Goal: Contribute content

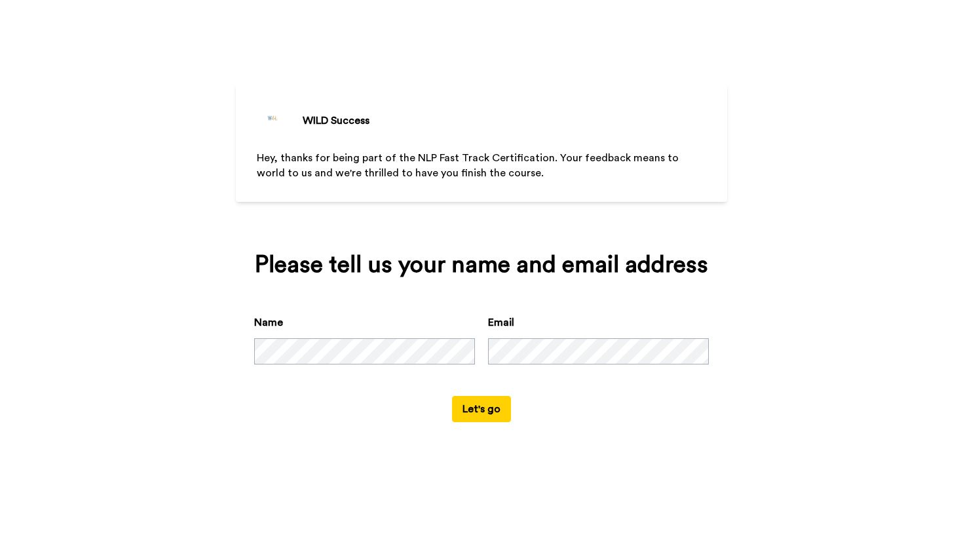
click at [499, 422] on button "Let's go" at bounding box center [481, 409] width 59 height 26
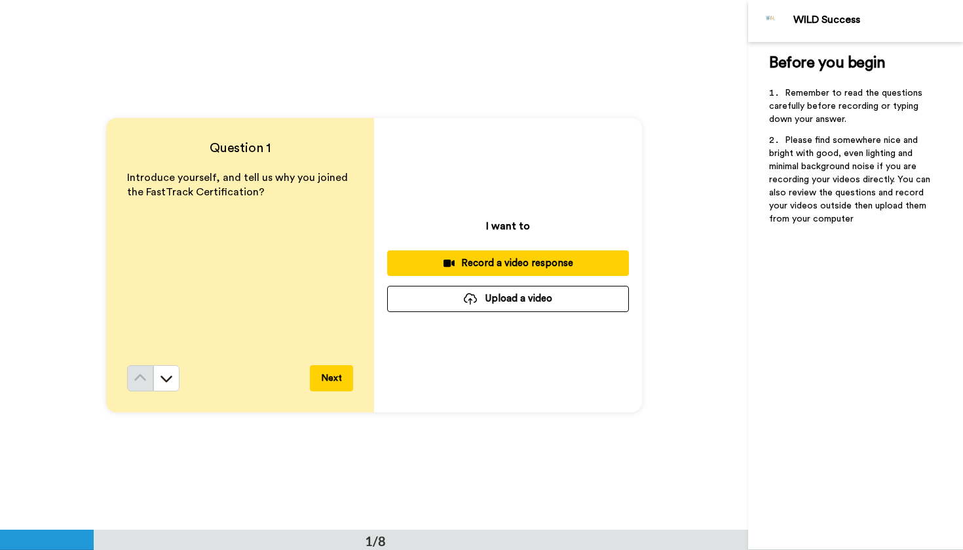
click at [508, 263] on div "Record a video response" at bounding box center [508, 263] width 221 height 14
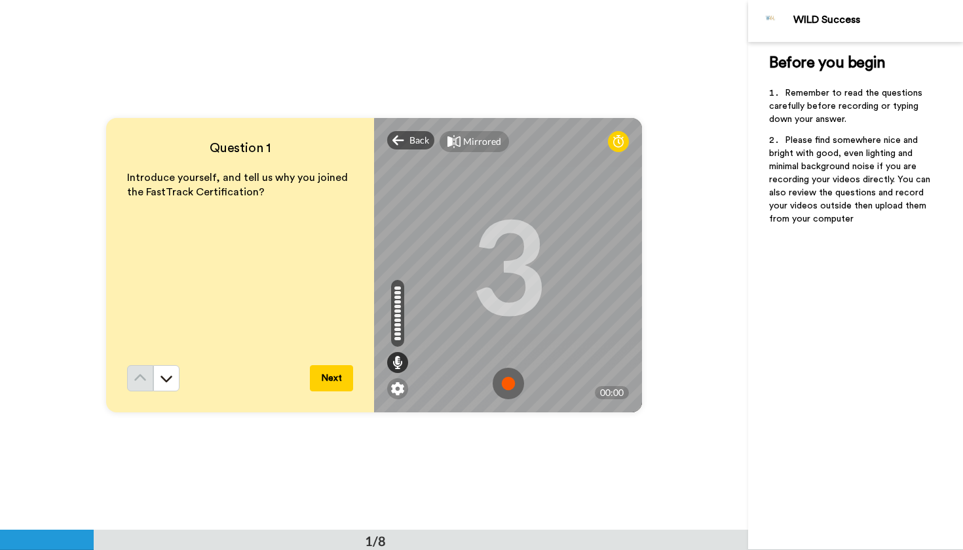
click at [514, 384] on img at bounding box center [508, 383] width 31 height 31
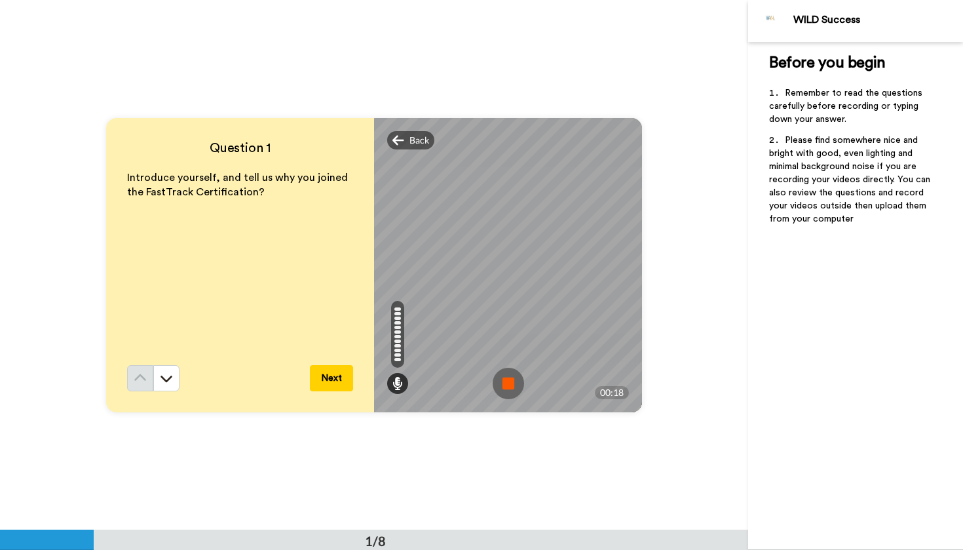
click at [505, 388] on img at bounding box center [508, 383] width 31 height 31
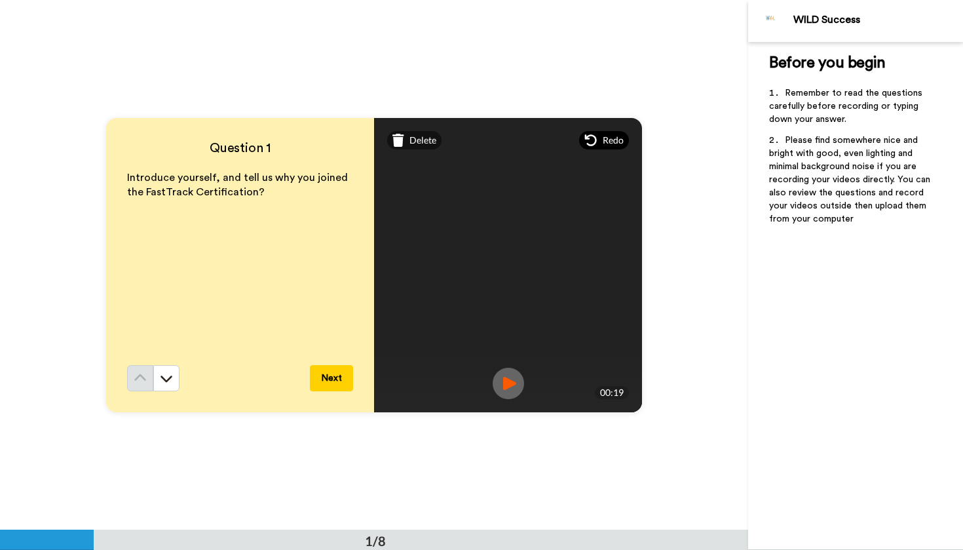
click at [616, 136] on span "Redo" at bounding box center [613, 140] width 21 height 13
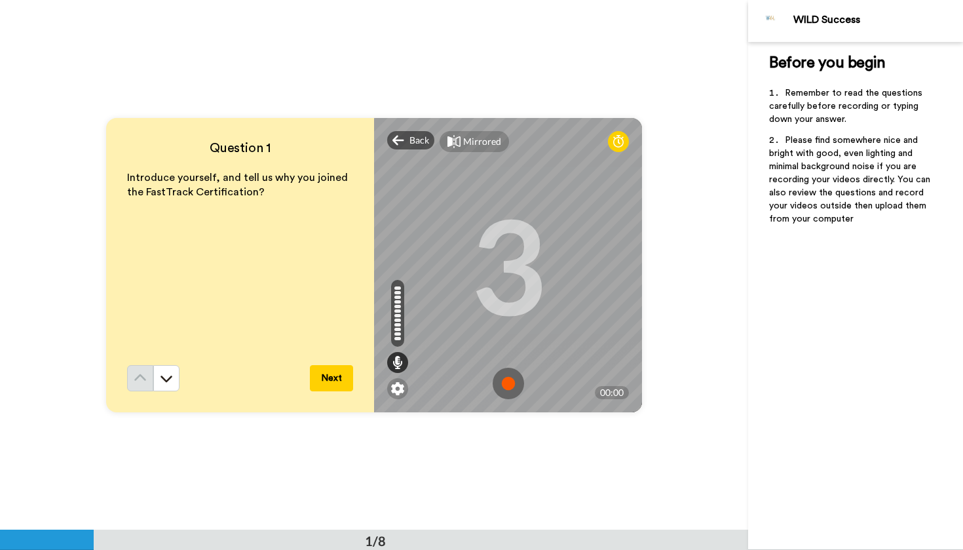
click at [507, 388] on img at bounding box center [508, 383] width 31 height 31
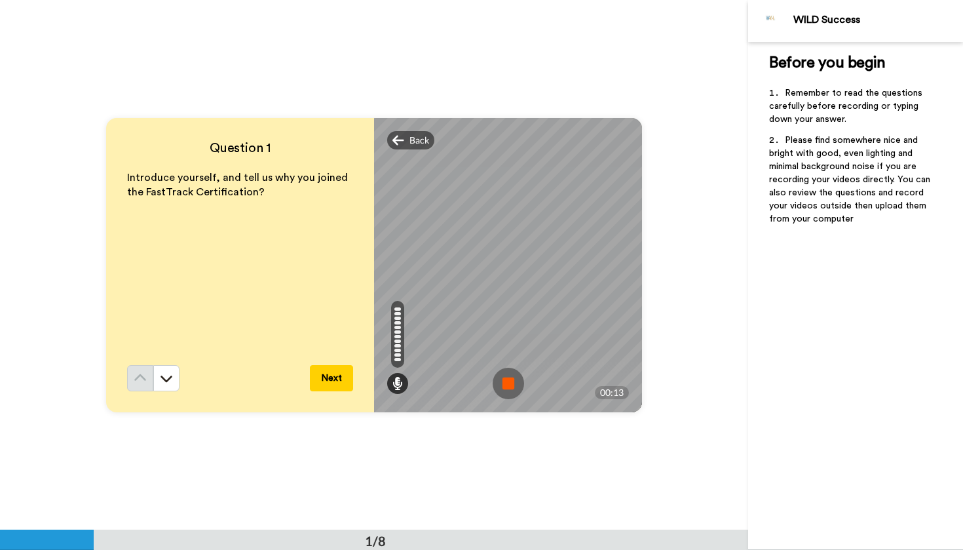
click at [507, 388] on img at bounding box center [508, 383] width 31 height 31
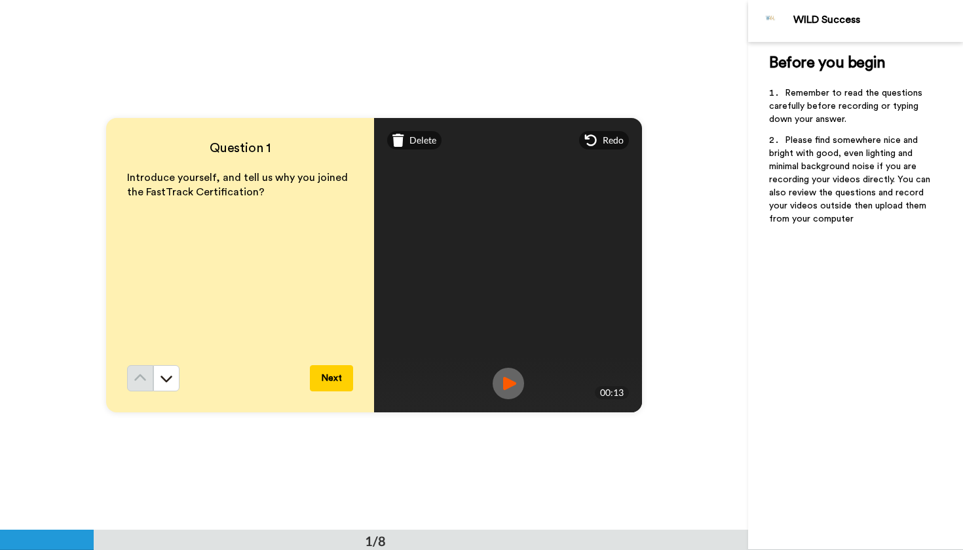
click at [507, 381] on img at bounding box center [508, 383] width 31 height 31
click at [327, 380] on button "Next" at bounding box center [331, 378] width 43 height 26
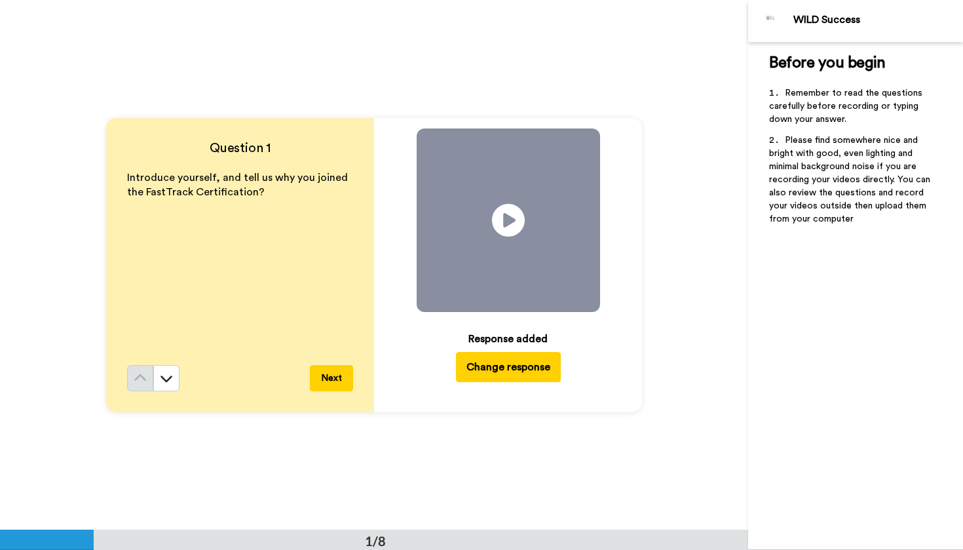
scroll to position [530, 0]
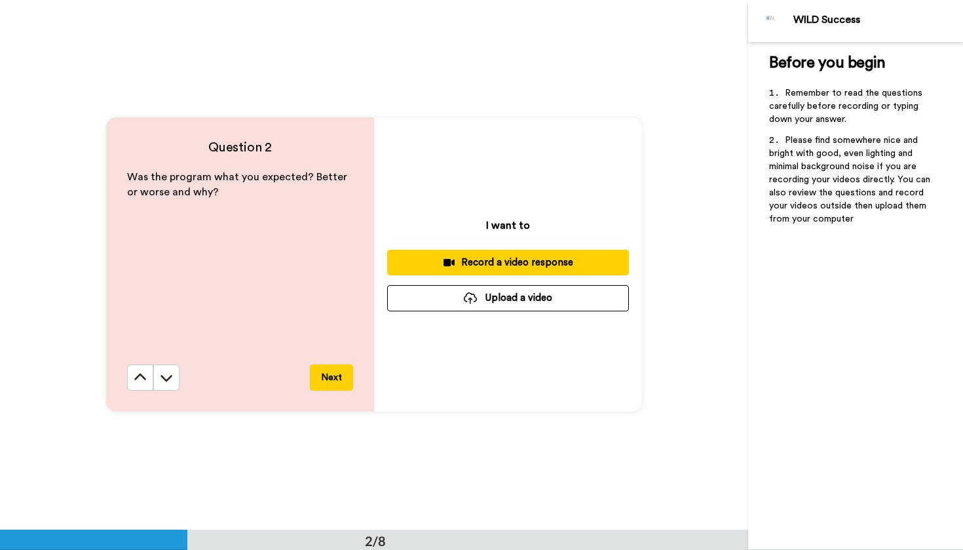
click at [528, 268] on div "Record a video response" at bounding box center [508, 262] width 221 height 14
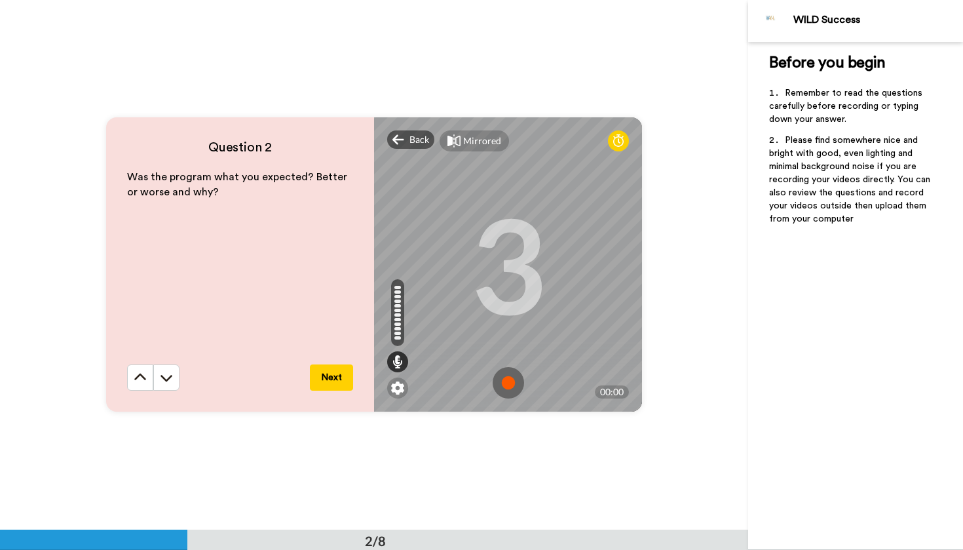
click at [503, 386] on img at bounding box center [508, 382] width 31 height 31
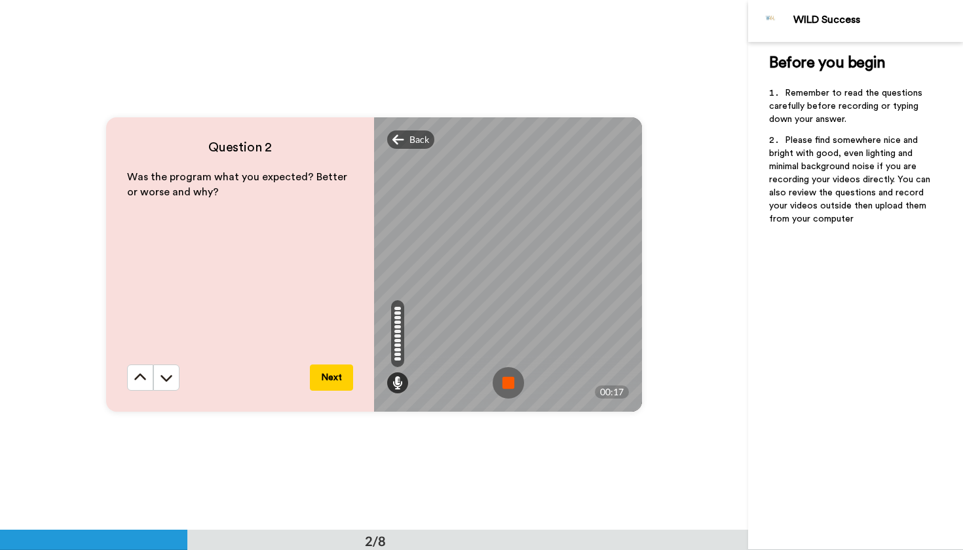
click at [503, 386] on img at bounding box center [508, 382] width 31 height 31
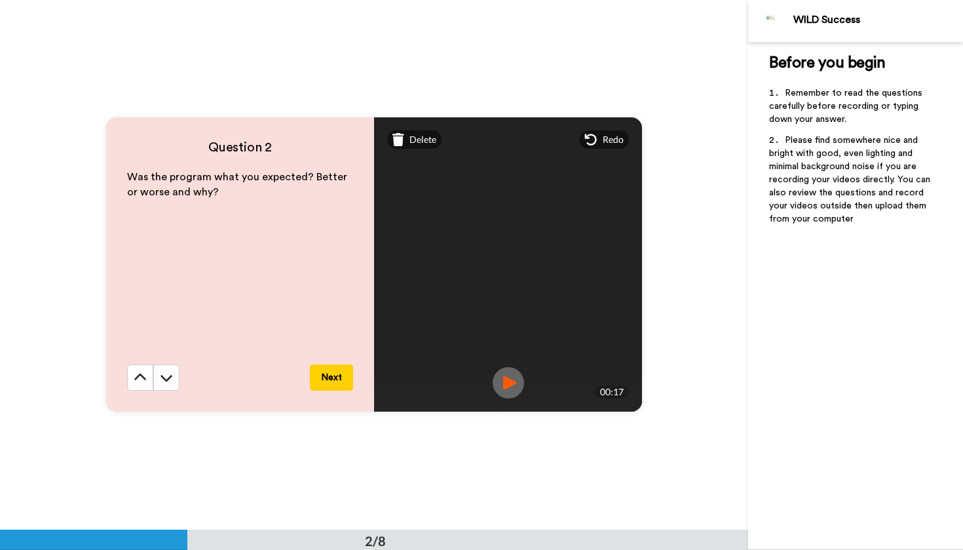
click at [506, 377] on img at bounding box center [508, 382] width 31 height 31
click at [323, 383] on button "Next" at bounding box center [331, 377] width 43 height 26
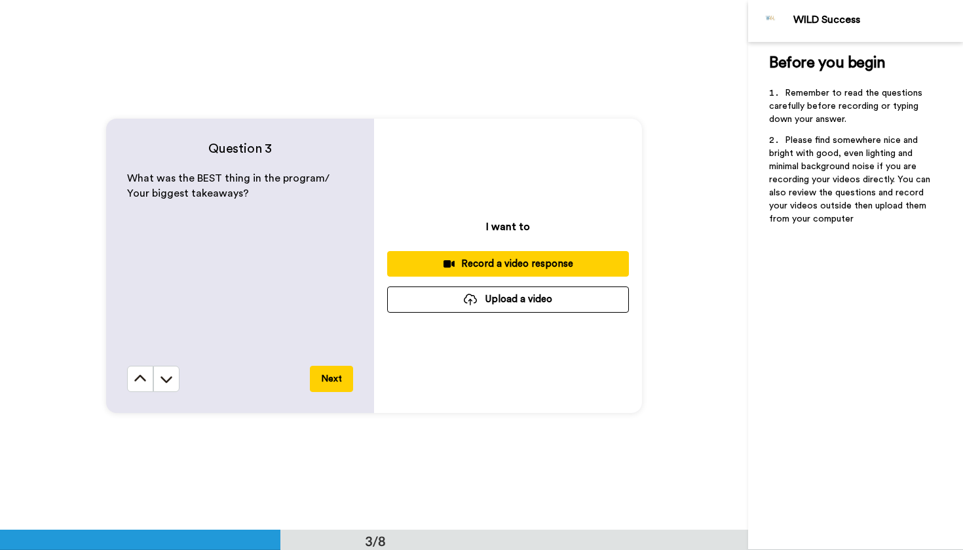
scroll to position [1063, 0]
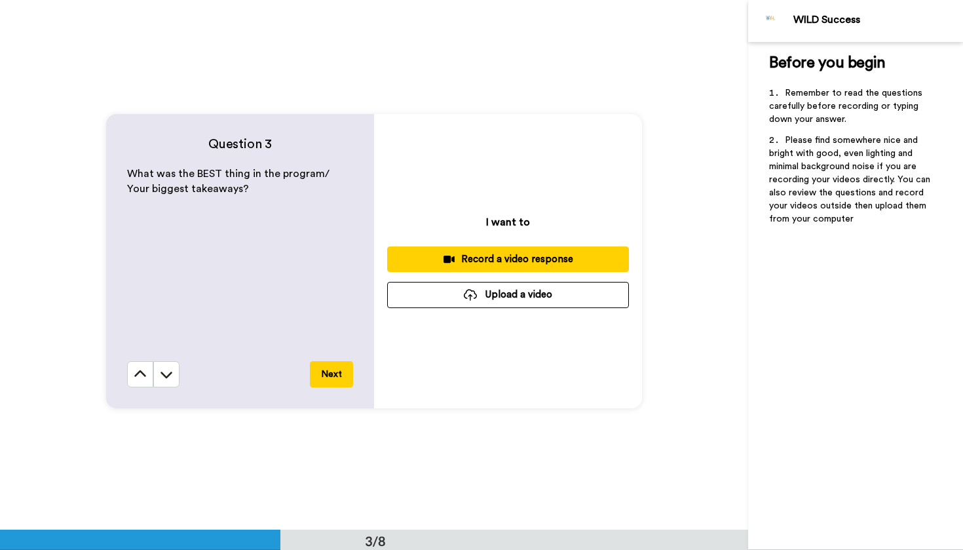
click at [519, 260] on div "Record a video response" at bounding box center [508, 259] width 221 height 14
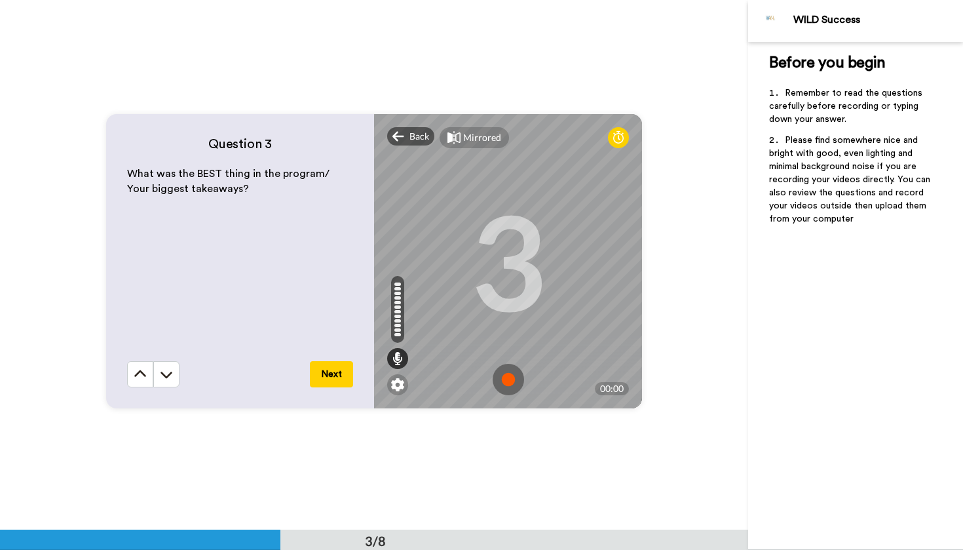
click at [505, 378] on img at bounding box center [508, 379] width 31 height 31
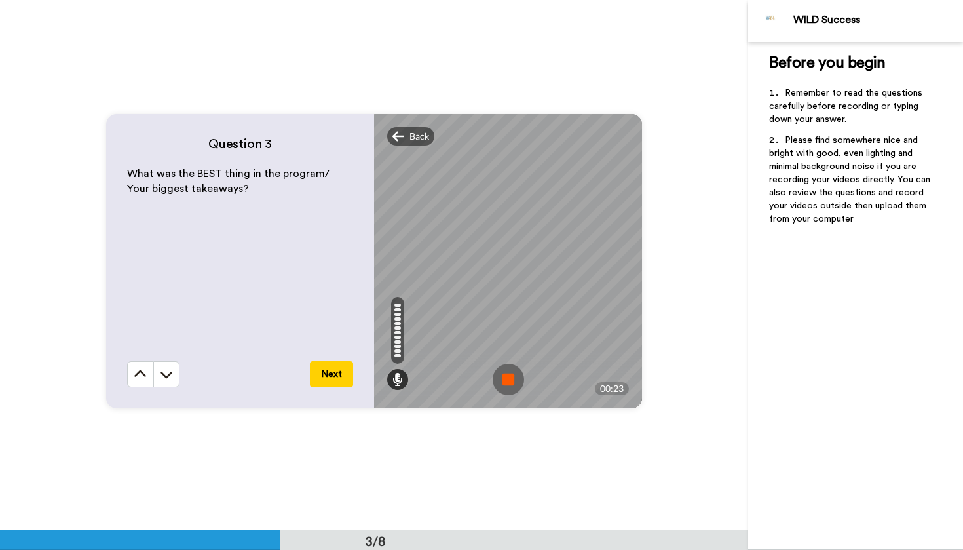
click at [505, 378] on img at bounding box center [508, 379] width 31 height 31
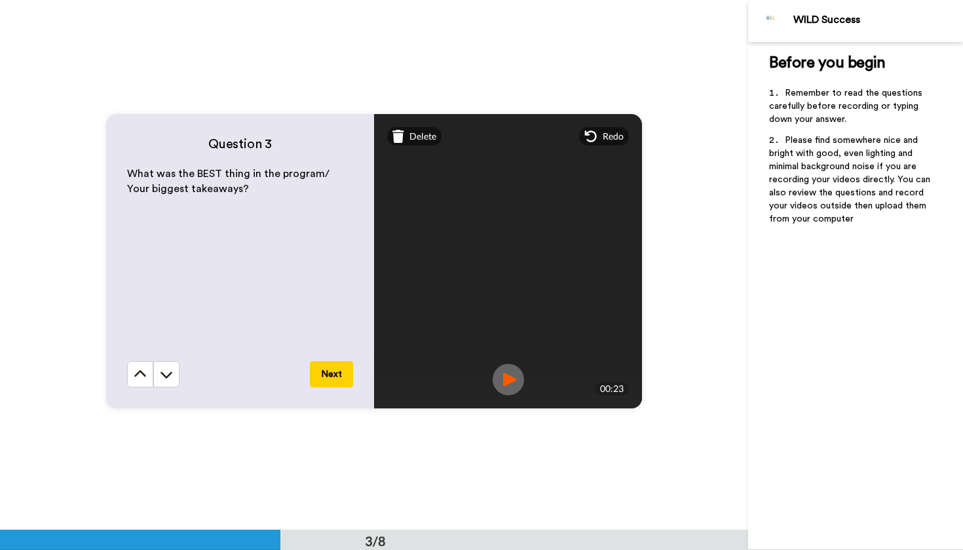
click at [507, 373] on img at bounding box center [508, 379] width 31 height 31
click at [323, 381] on button "Next" at bounding box center [331, 374] width 43 height 26
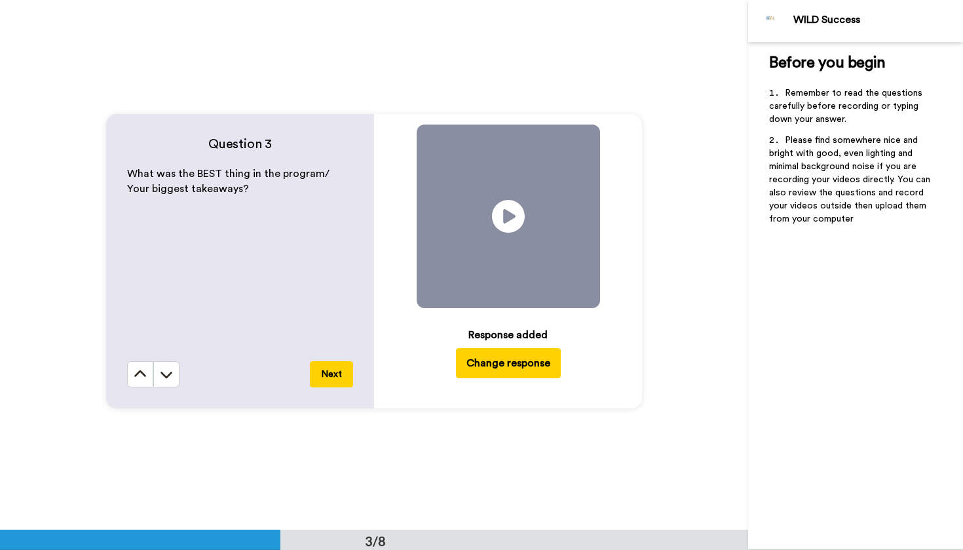
scroll to position [1589, 0]
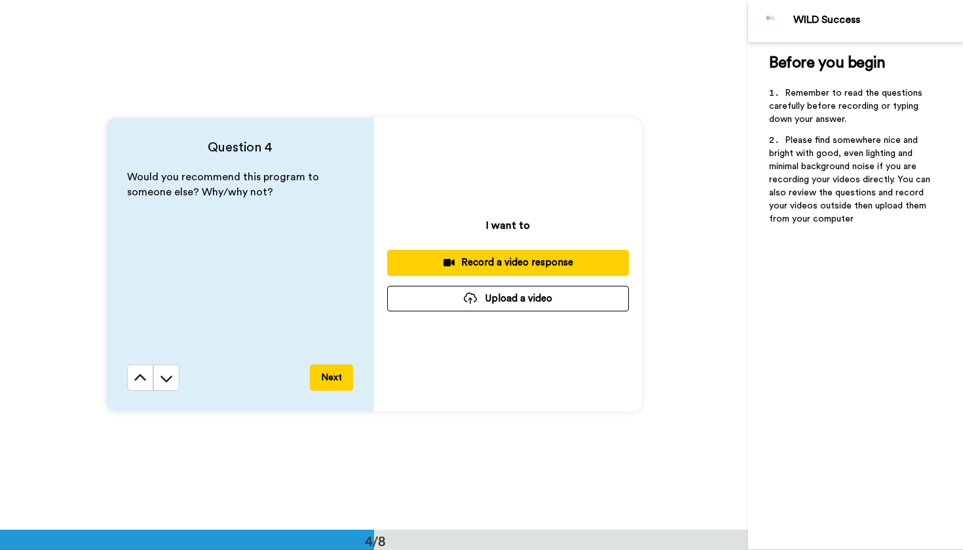
click at [478, 264] on div "Record a video response" at bounding box center [508, 262] width 221 height 14
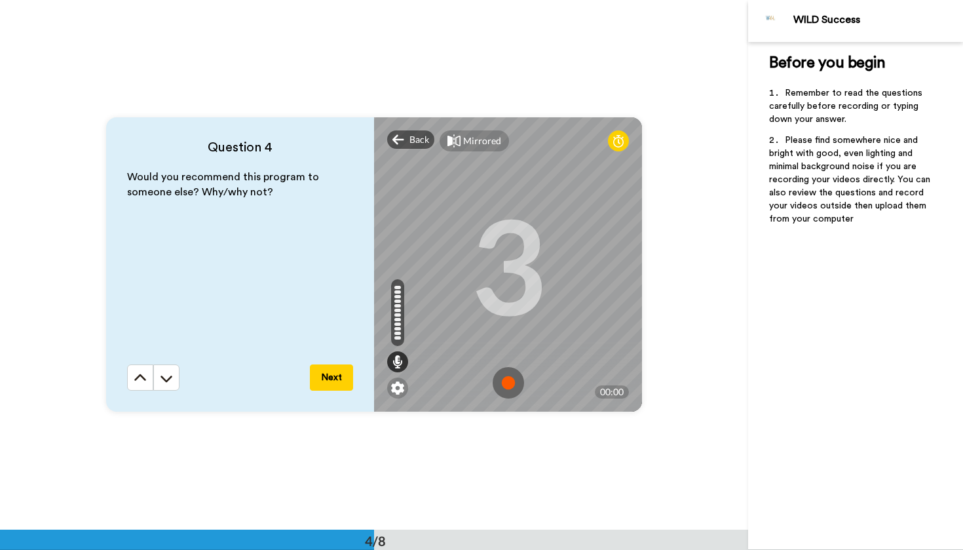
click at [508, 385] on img at bounding box center [508, 382] width 31 height 31
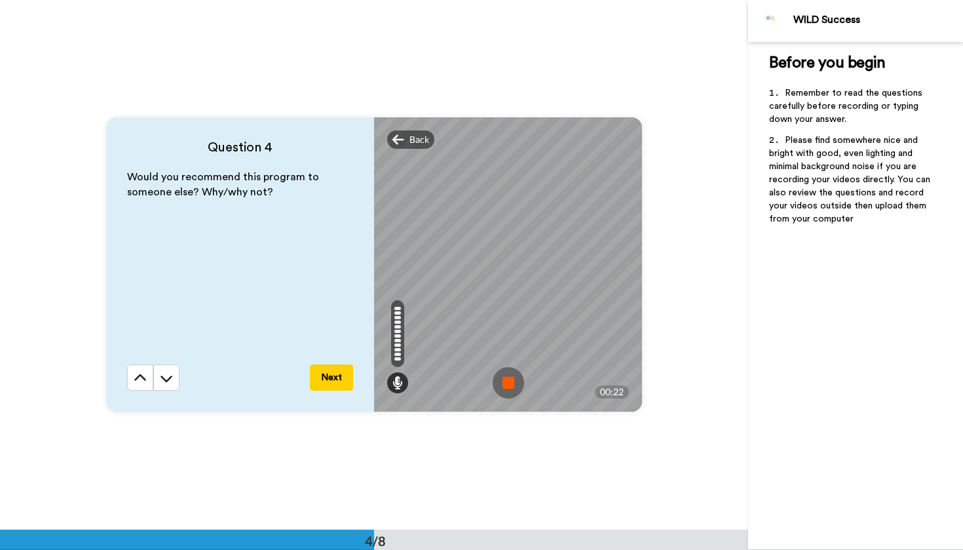
click at [508, 385] on img at bounding box center [508, 382] width 31 height 31
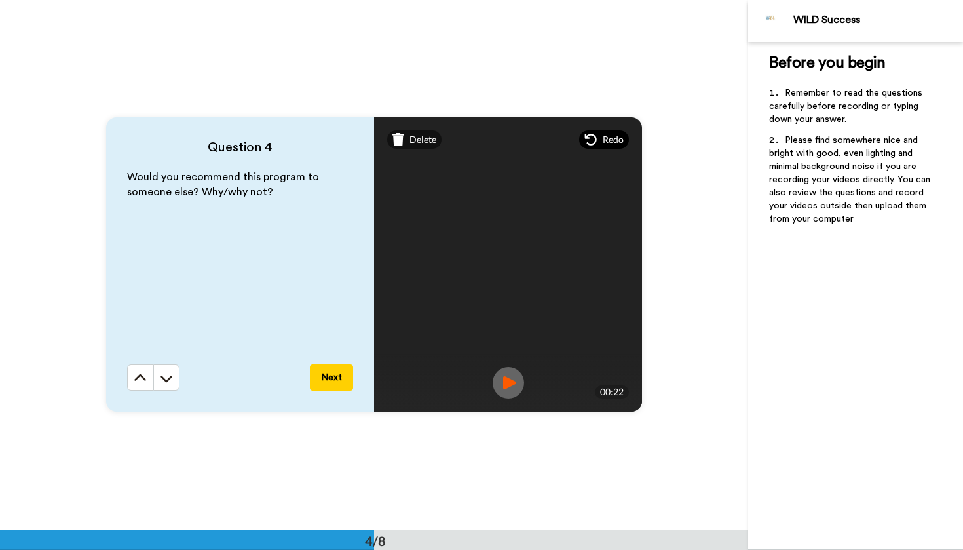
click at [607, 141] on span "Redo" at bounding box center [613, 139] width 21 height 13
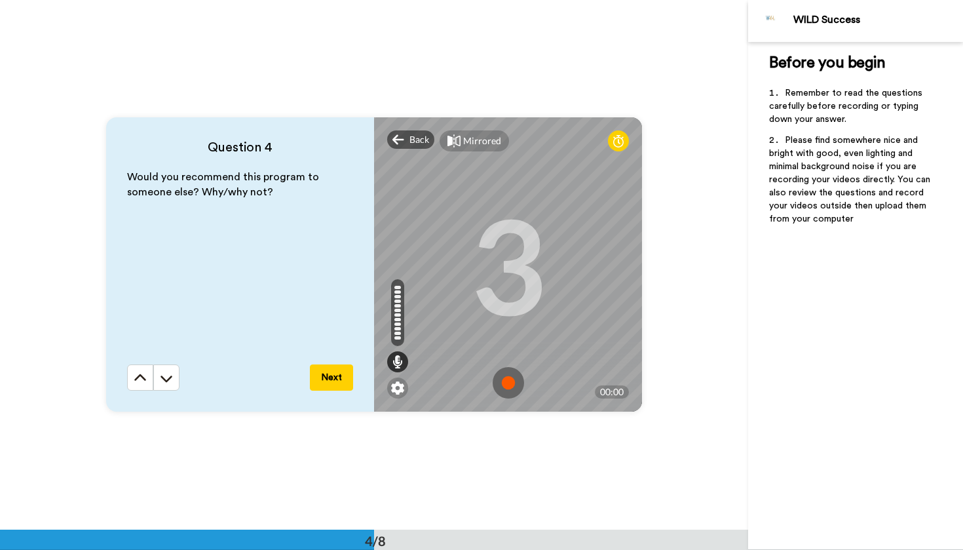
click at [507, 384] on img at bounding box center [508, 382] width 31 height 31
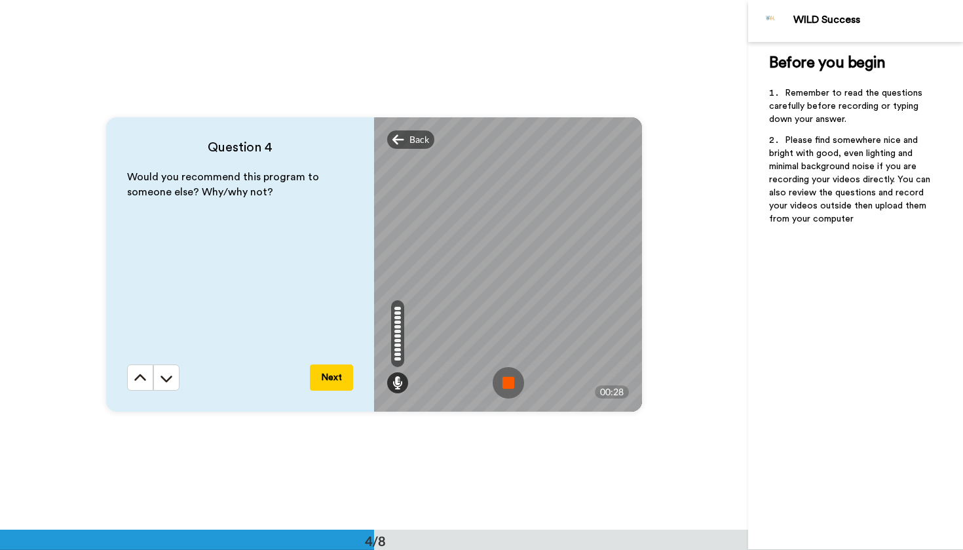
click at [507, 384] on img at bounding box center [508, 382] width 31 height 31
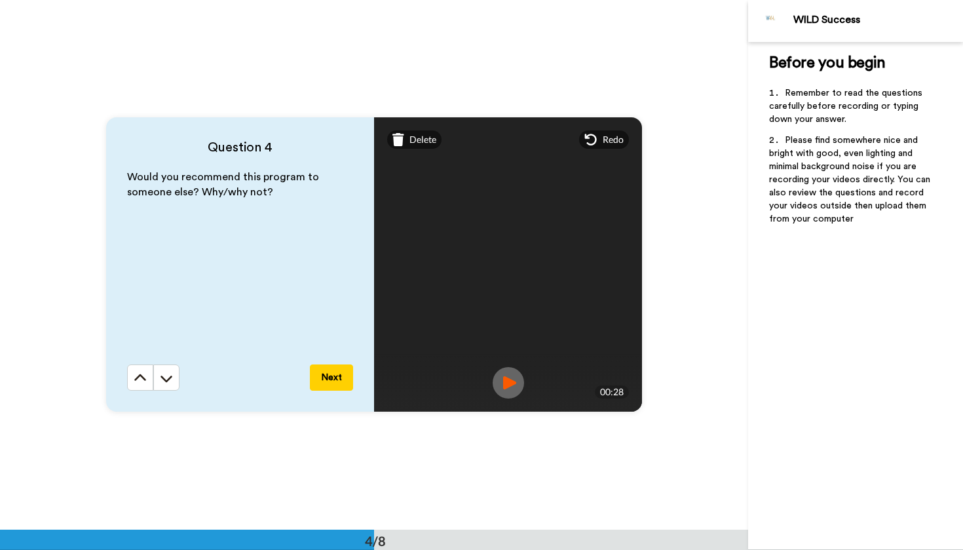
click at [504, 386] on img at bounding box center [508, 382] width 31 height 31
click at [332, 384] on button "Next" at bounding box center [331, 377] width 43 height 26
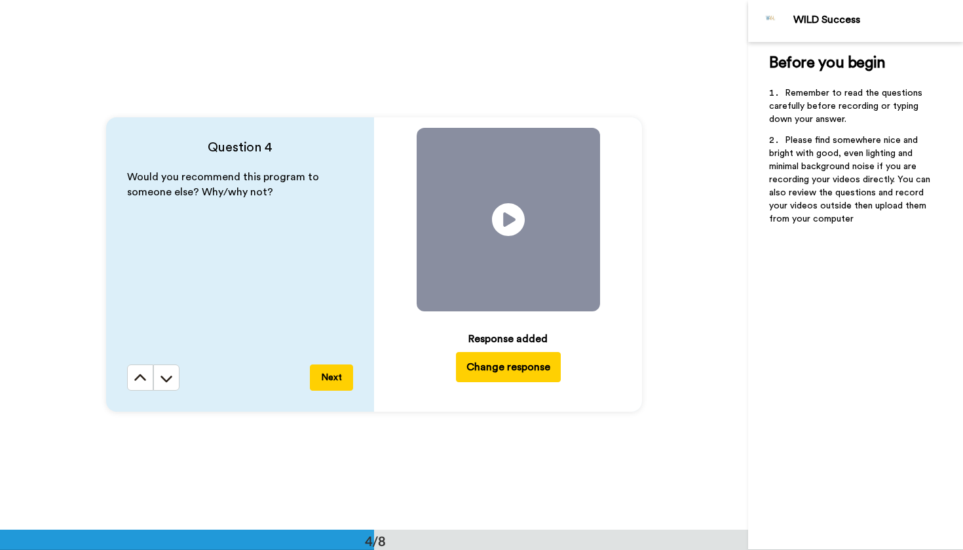
scroll to position [2118, 0]
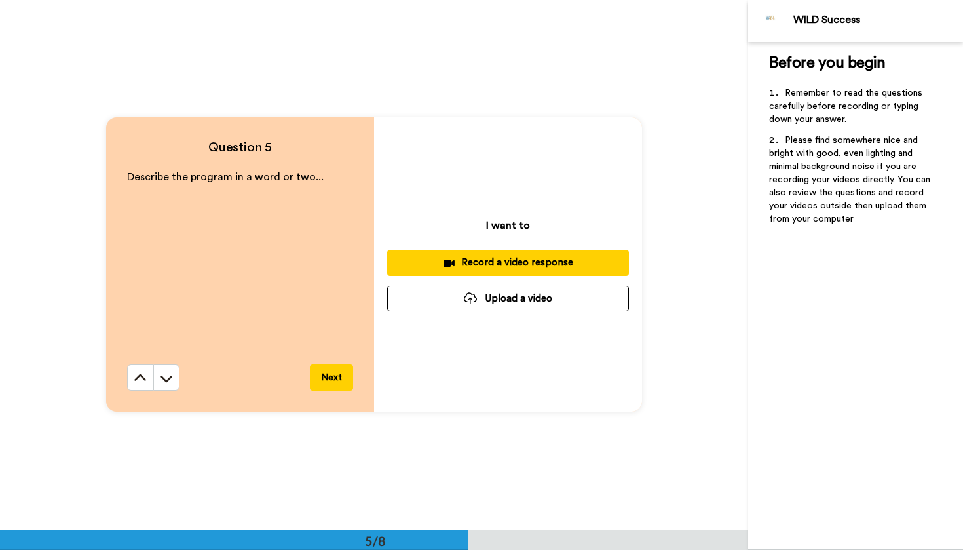
click at [512, 267] on div "Record a video response" at bounding box center [508, 262] width 221 height 14
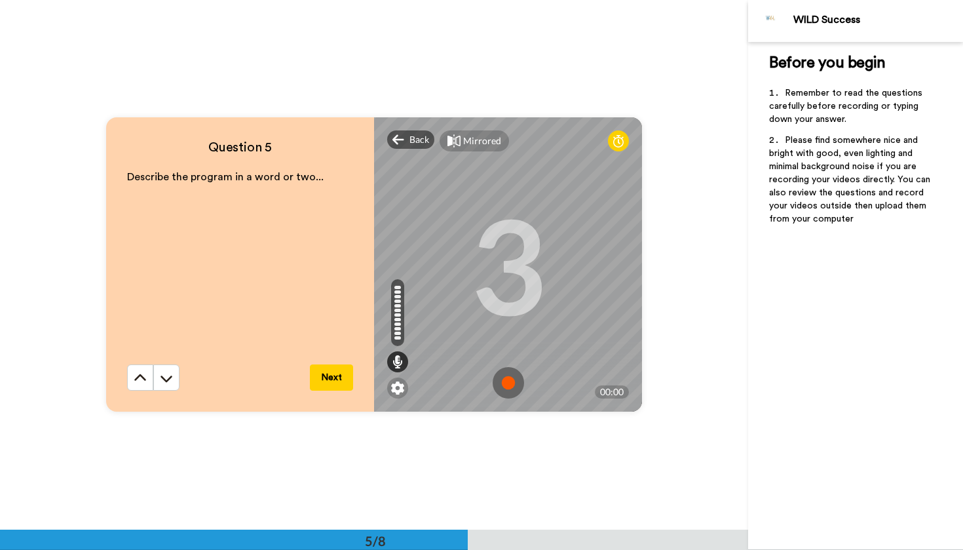
click at [509, 379] on img at bounding box center [508, 382] width 31 height 31
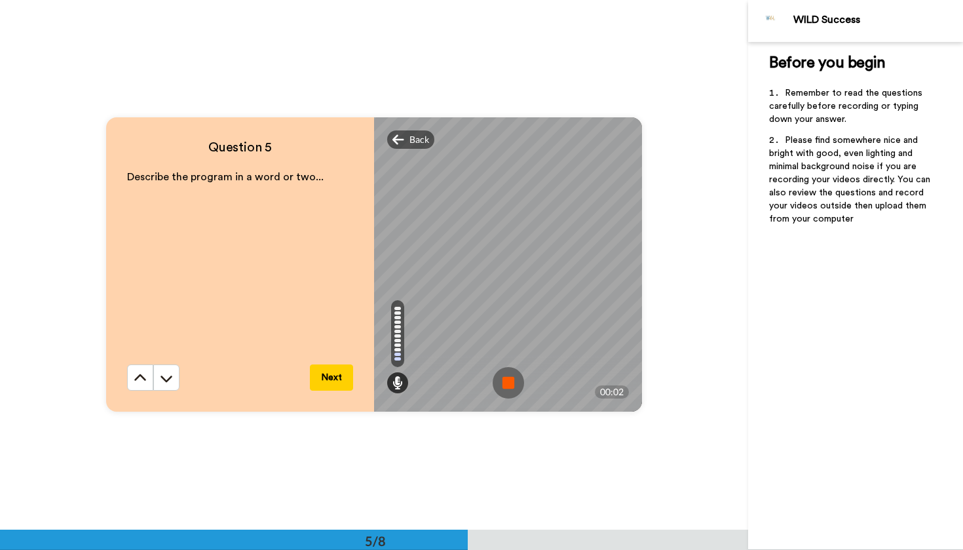
click at [509, 379] on img at bounding box center [508, 382] width 31 height 31
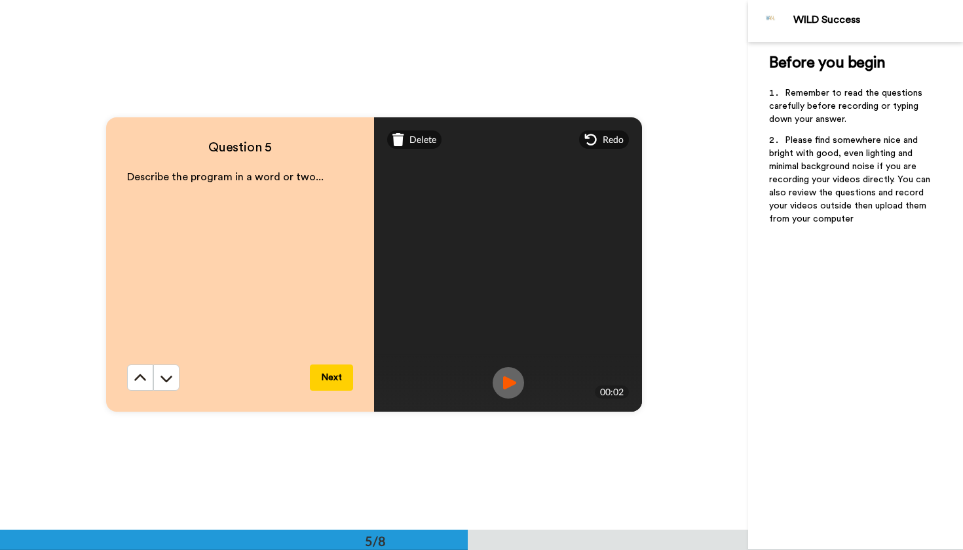
click at [327, 375] on button "Next" at bounding box center [331, 377] width 43 height 26
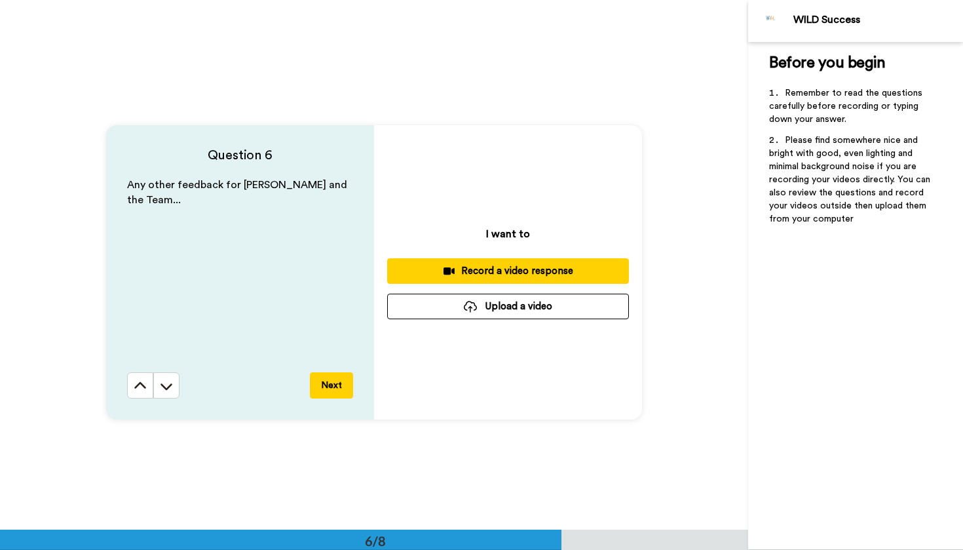
scroll to position [2643, 0]
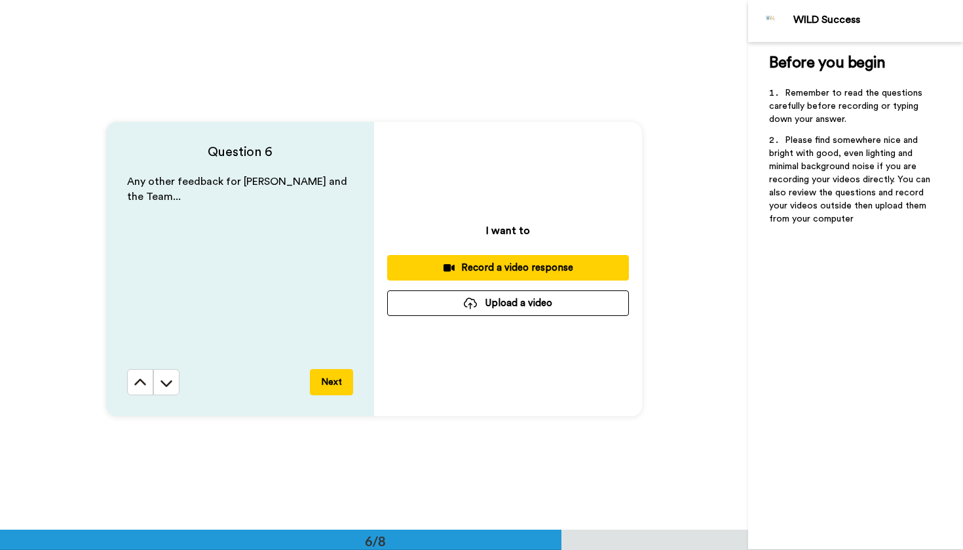
click at [530, 271] on div "Record a video response" at bounding box center [508, 268] width 221 height 14
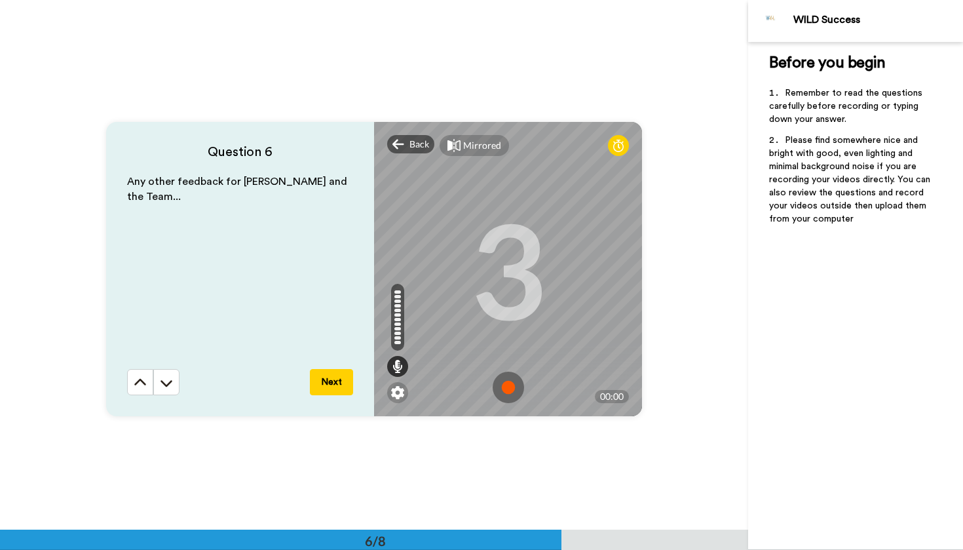
click at [506, 388] on img at bounding box center [508, 386] width 31 height 31
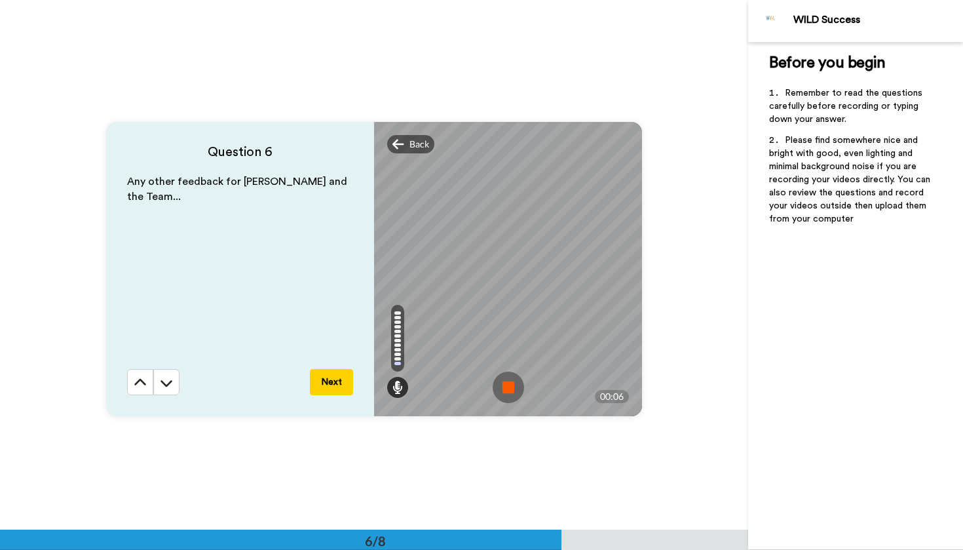
click at [506, 388] on img at bounding box center [508, 386] width 31 height 31
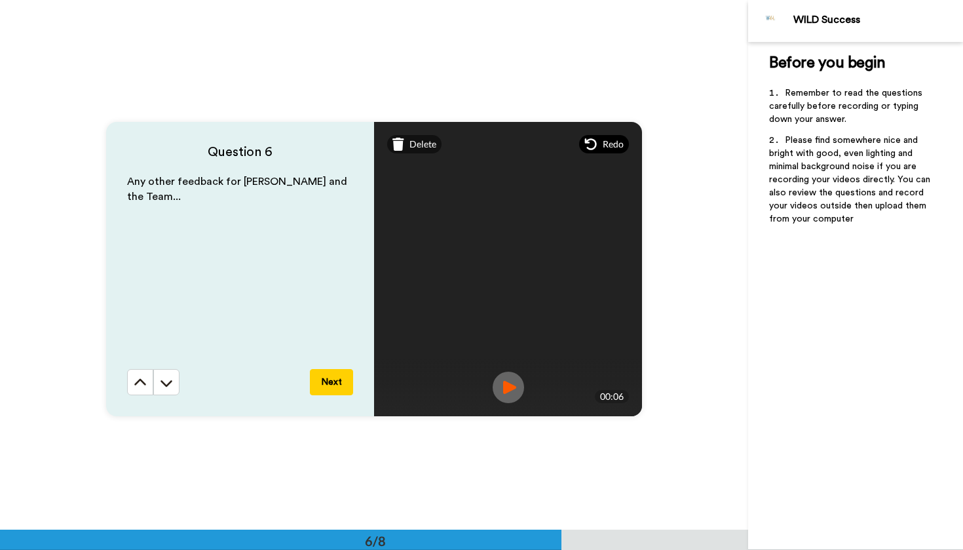
click at [598, 149] on div "Redo" at bounding box center [604, 144] width 50 height 18
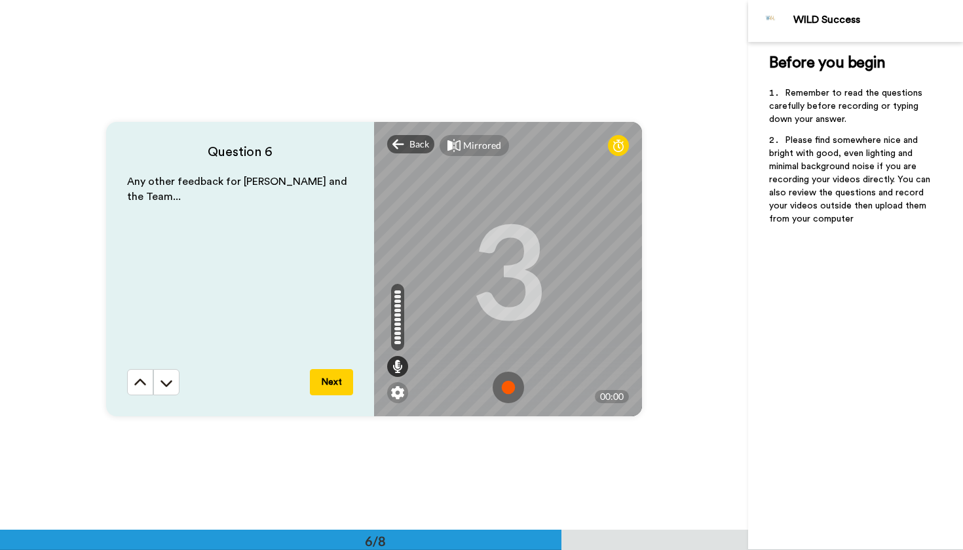
click at [504, 387] on img at bounding box center [508, 386] width 31 height 31
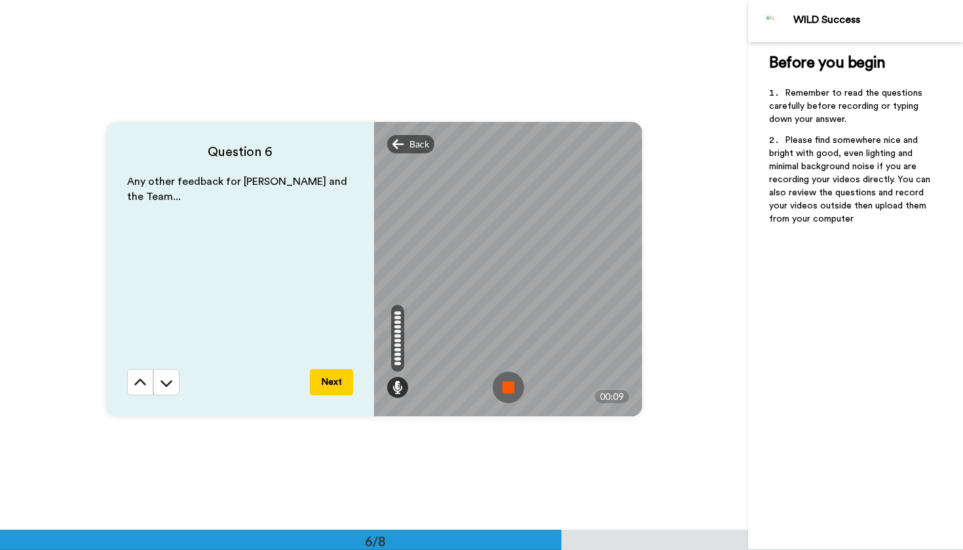
click at [504, 387] on img at bounding box center [508, 386] width 31 height 31
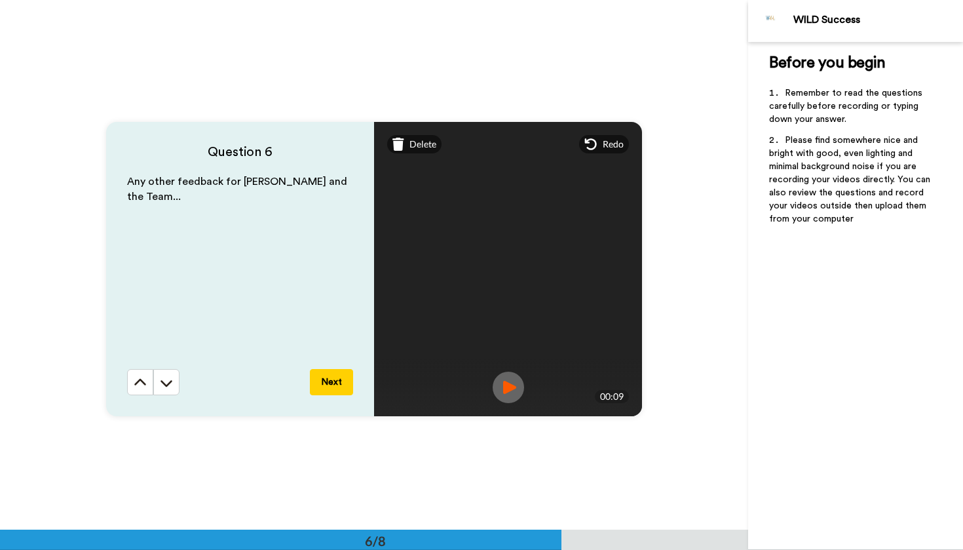
click at [503, 388] on img at bounding box center [508, 386] width 31 height 31
click at [339, 381] on button "Next" at bounding box center [331, 382] width 43 height 26
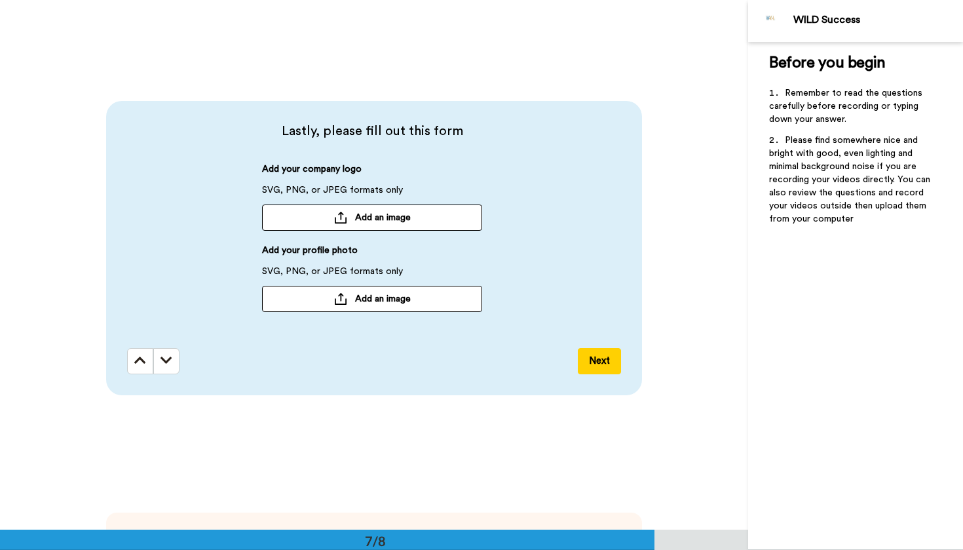
scroll to position [3192, 0]
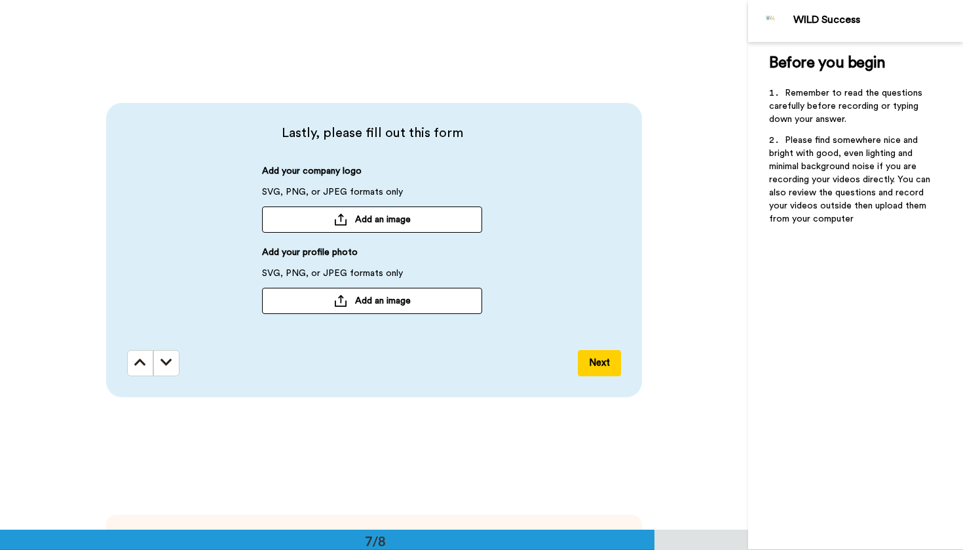
click at [404, 218] on span "Add an image" at bounding box center [383, 219] width 56 height 13
click at [387, 306] on span "Add an image" at bounding box center [383, 299] width 56 height 13
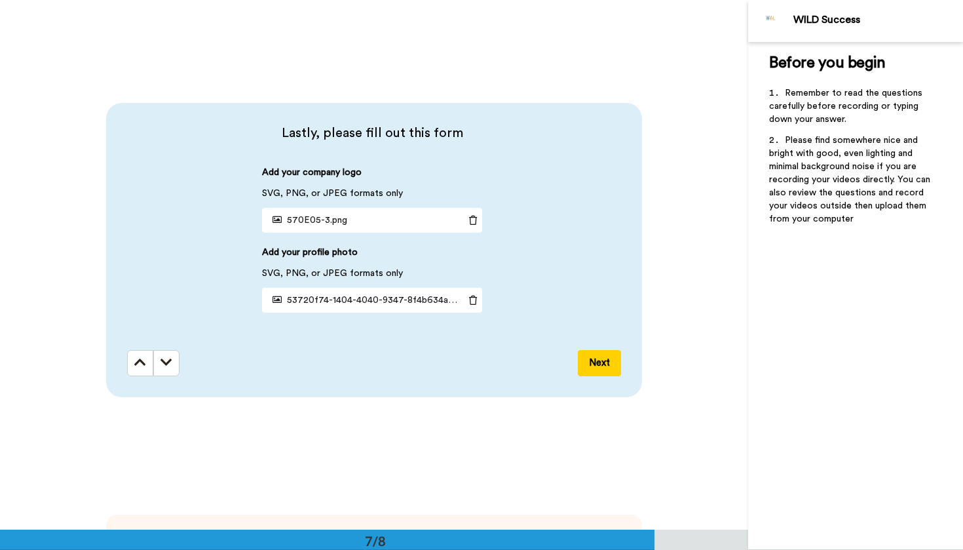
click at [603, 369] on button "Next" at bounding box center [599, 363] width 43 height 26
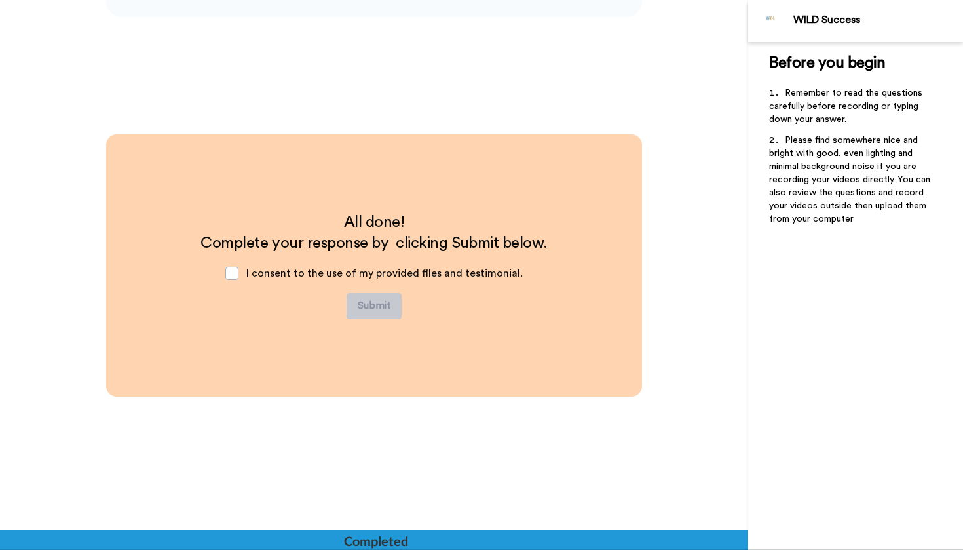
scroll to position [3573, 0]
click at [242, 269] on div "I consent to the use of my provided files and testimonial." at bounding box center [374, 271] width 318 height 39
click at [238, 271] on span at bounding box center [231, 271] width 13 height 13
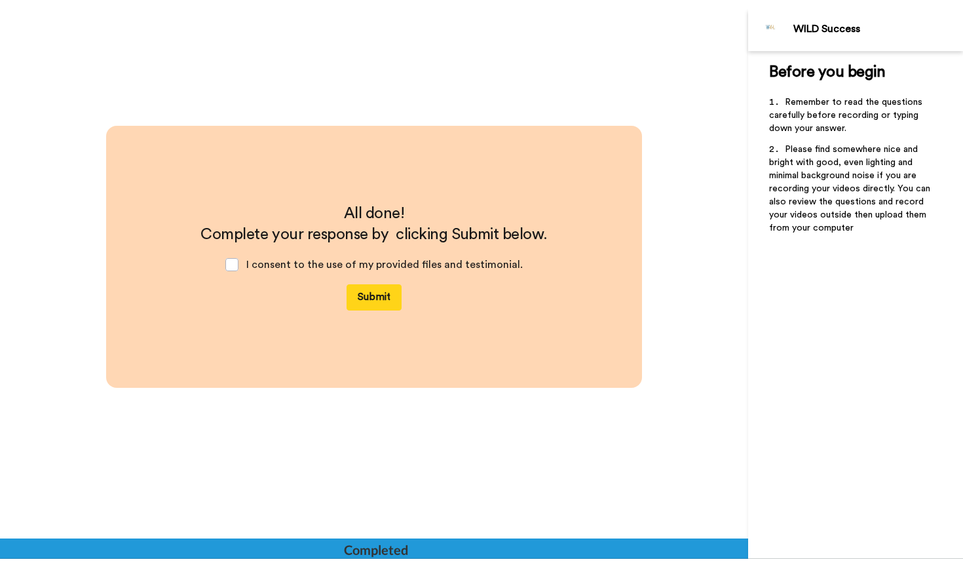
scroll to position [3596, 0]
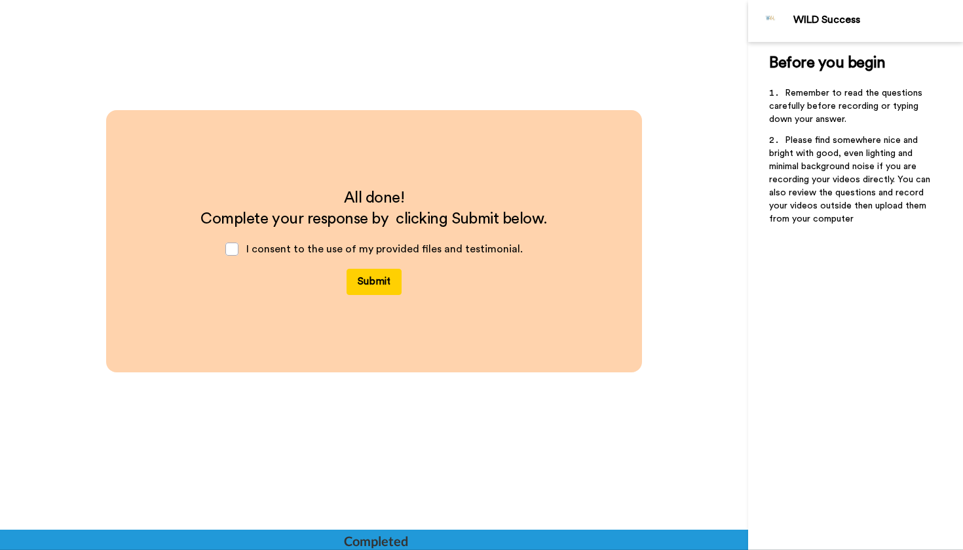
click at [377, 280] on button "Submit" at bounding box center [374, 282] width 55 height 26
